Goal: Find specific page/section: Find specific page/section

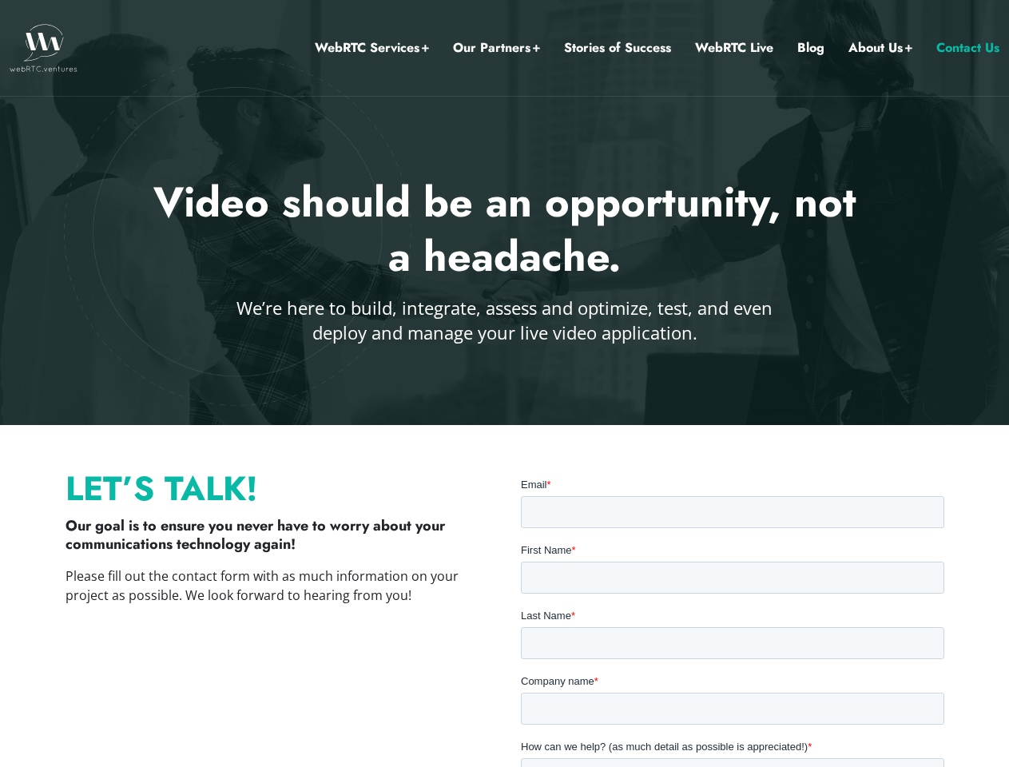
click at [504, 384] on div at bounding box center [504, 212] width 1009 height 425
click at [497, 48] on link "Our Partners" at bounding box center [496, 48] width 87 height 21
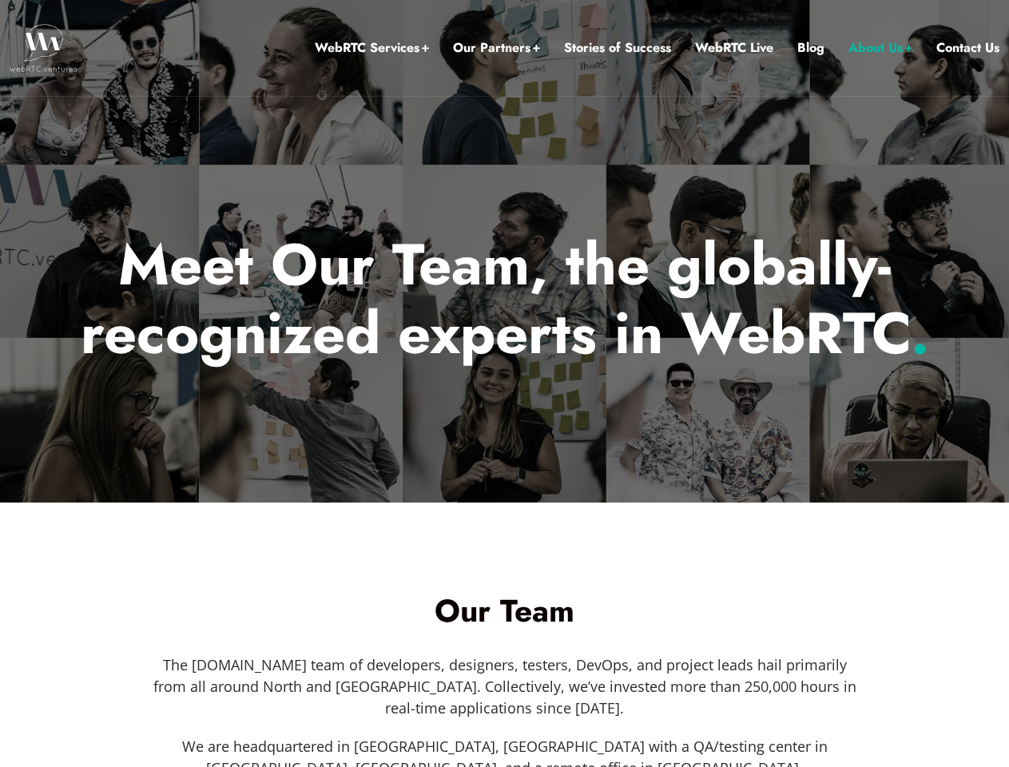
click at [504, 384] on div at bounding box center [504, 251] width 1009 height 503
click at [497, 48] on link "Our Partners" at bounding box center [496, 48] width 87 height 21
